Goal: Navigation & Orientation: Find specific page/section

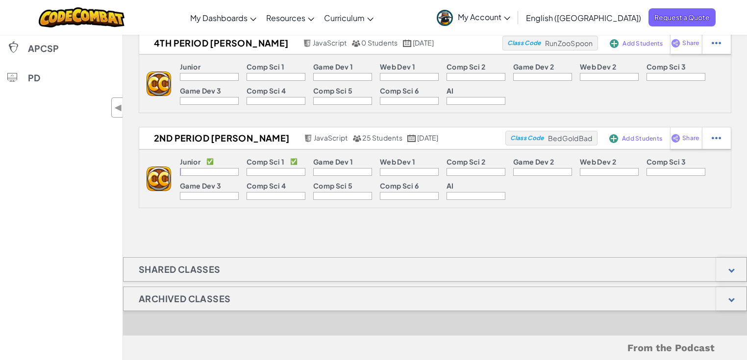
scroll to position [274, 0]
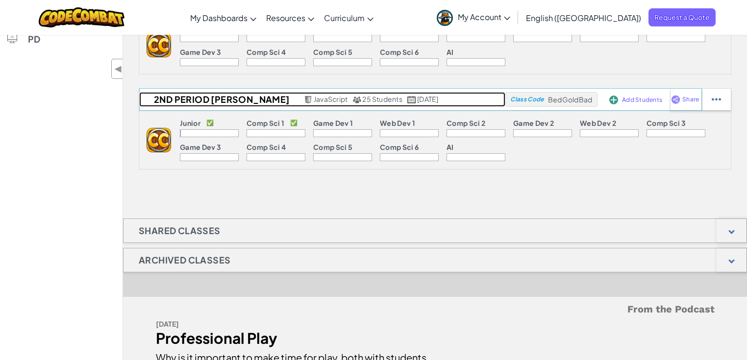
click at [204, 98] on h2 "2nd Period [PERSON_NAME]" at bounding box center [220, 99] width 162 height 15
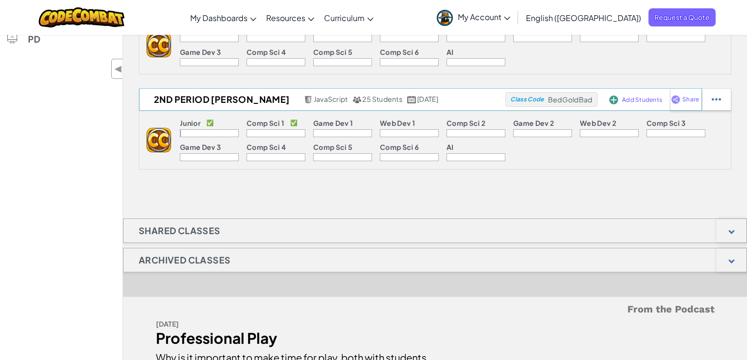
select select "560f1a9f22961295f9427742"
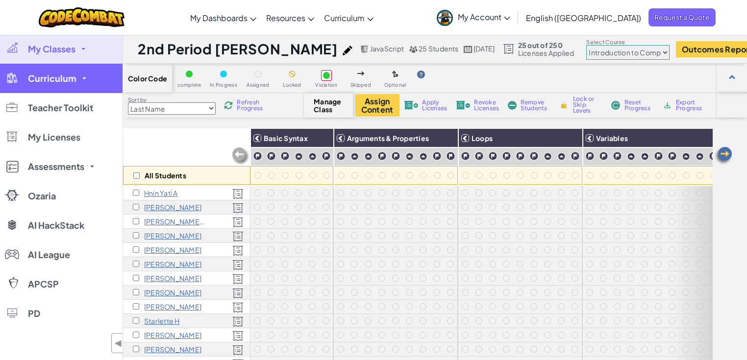
click at [73, 84] on link "Curriculum" at bounding box center [61, 78] width 122 height 29
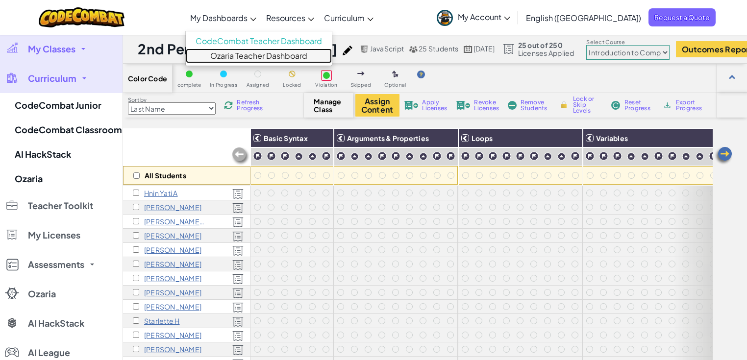
click at [283, 60] on link "Ozaria Teacher Dashboard" at bounding box center [259, 56] width 146 height 15
